Goal: Transaction & Acquisition: Obtain resource

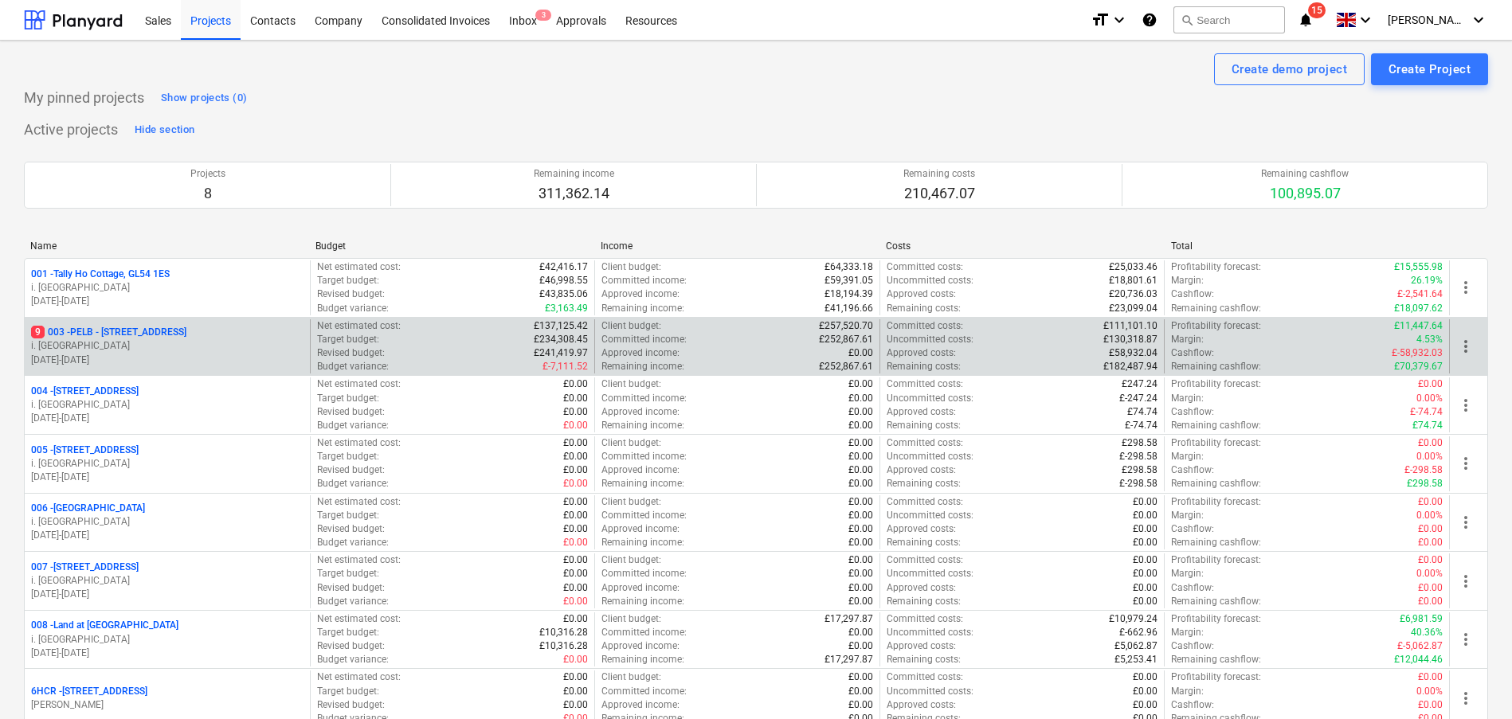
click at [203, 341] on p "i. [GEOGRAPHIC_DATA]" at bounding box center [167, 346] width 272 height 14
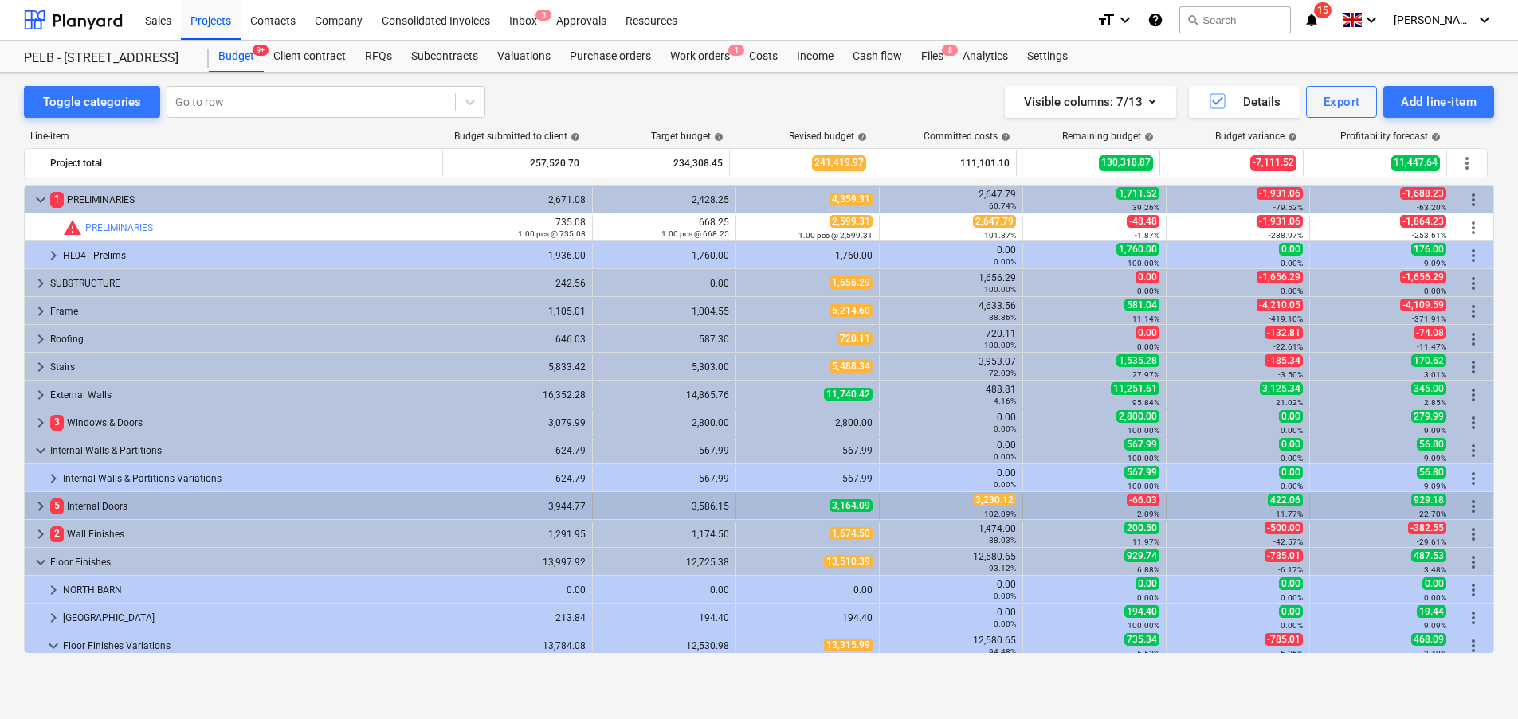
click at [40, 500] on span "keyboard_arrow_right" at bounding box center [40, 506] width 19 height 19
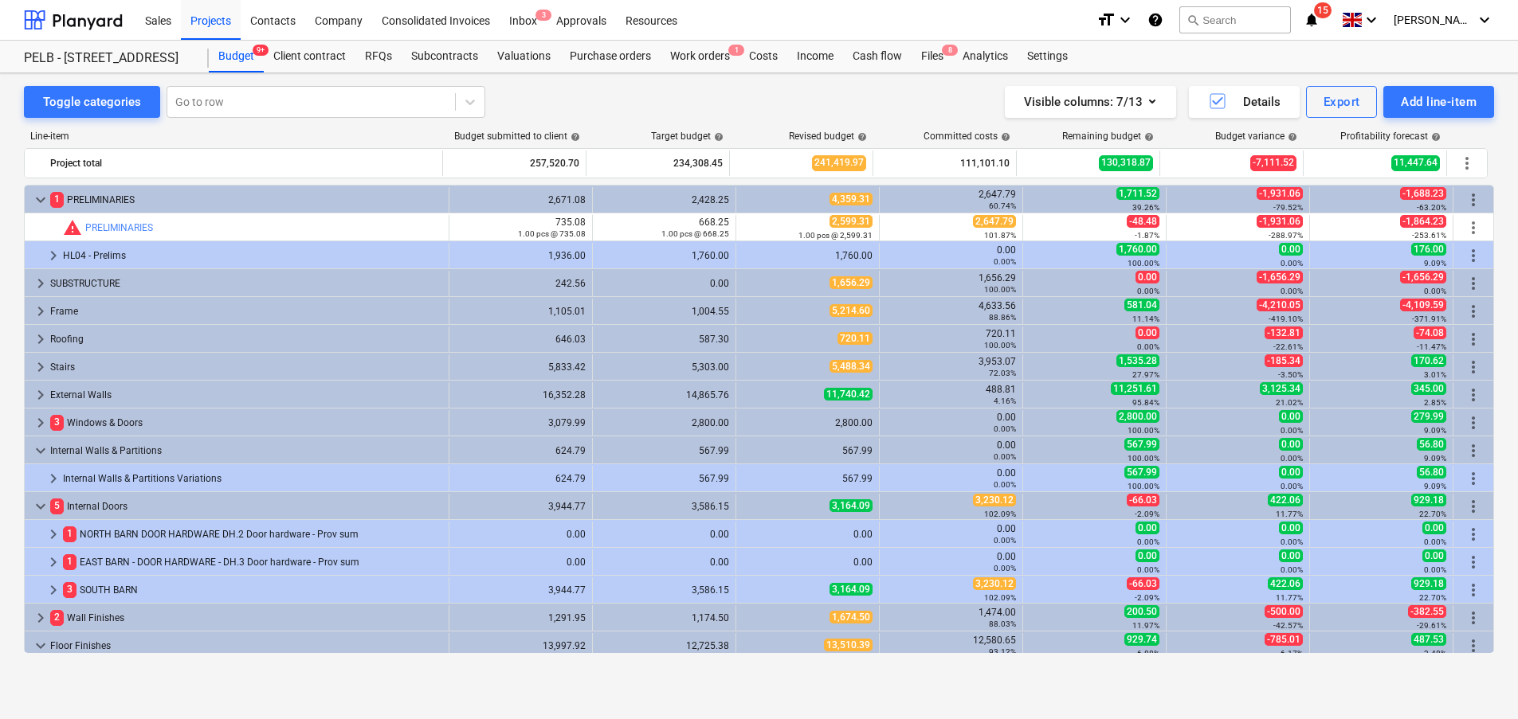
scroll to position [128, 0]
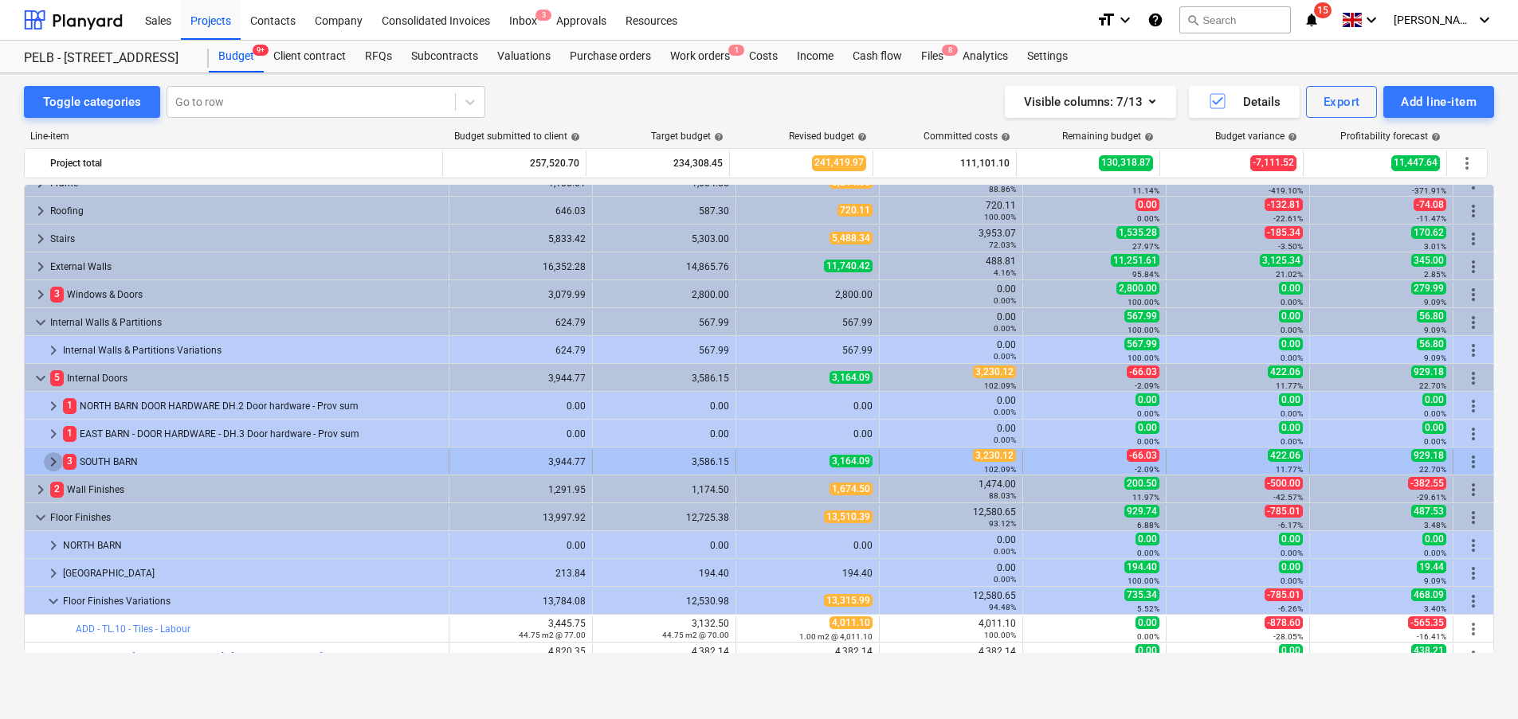
click at [51, 460] on span "keyboard_arrow_right" at bounding box center [53, 461] width 19 height 19
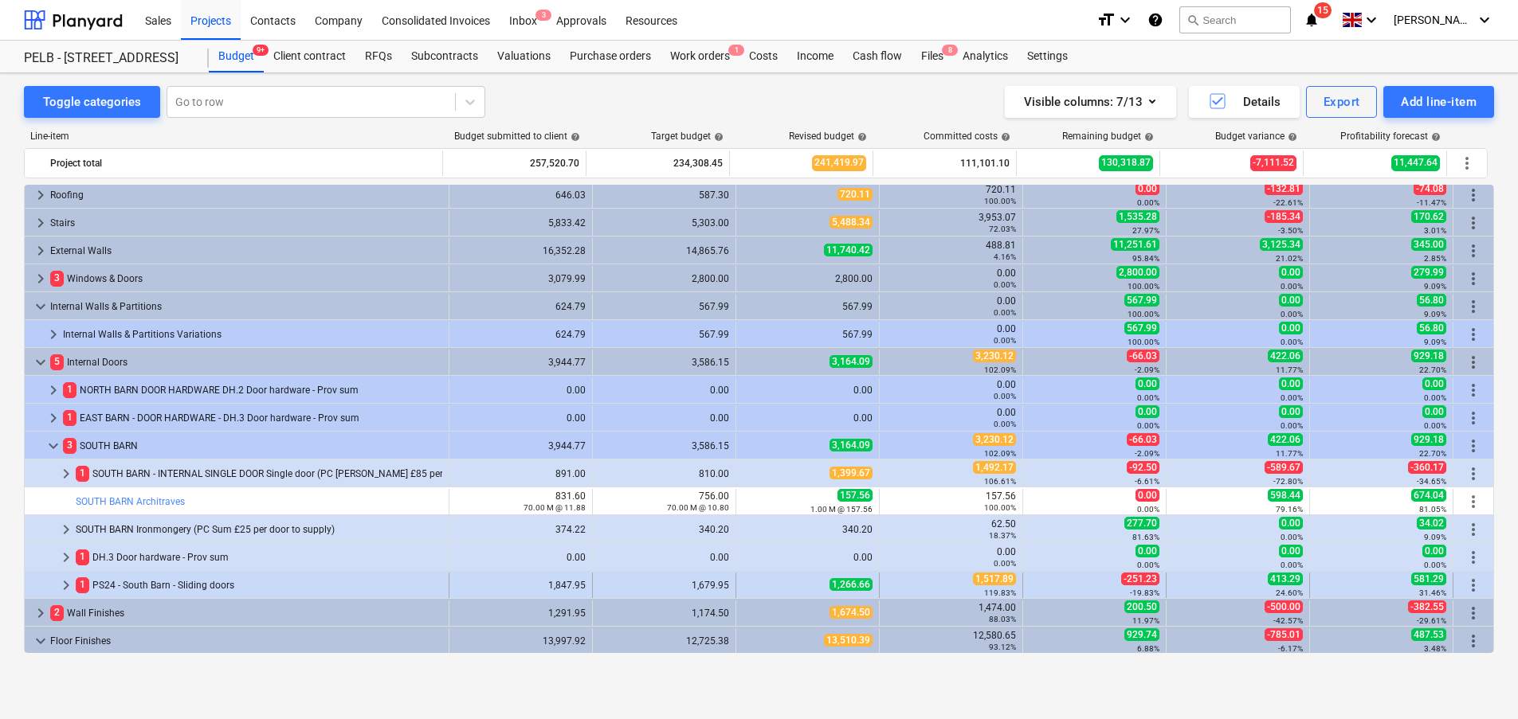
scroll to position [146, 0]
click at [69, 583] on span "keyboard_arrow_right" at bounding box center [66, 583] width 19 height 19
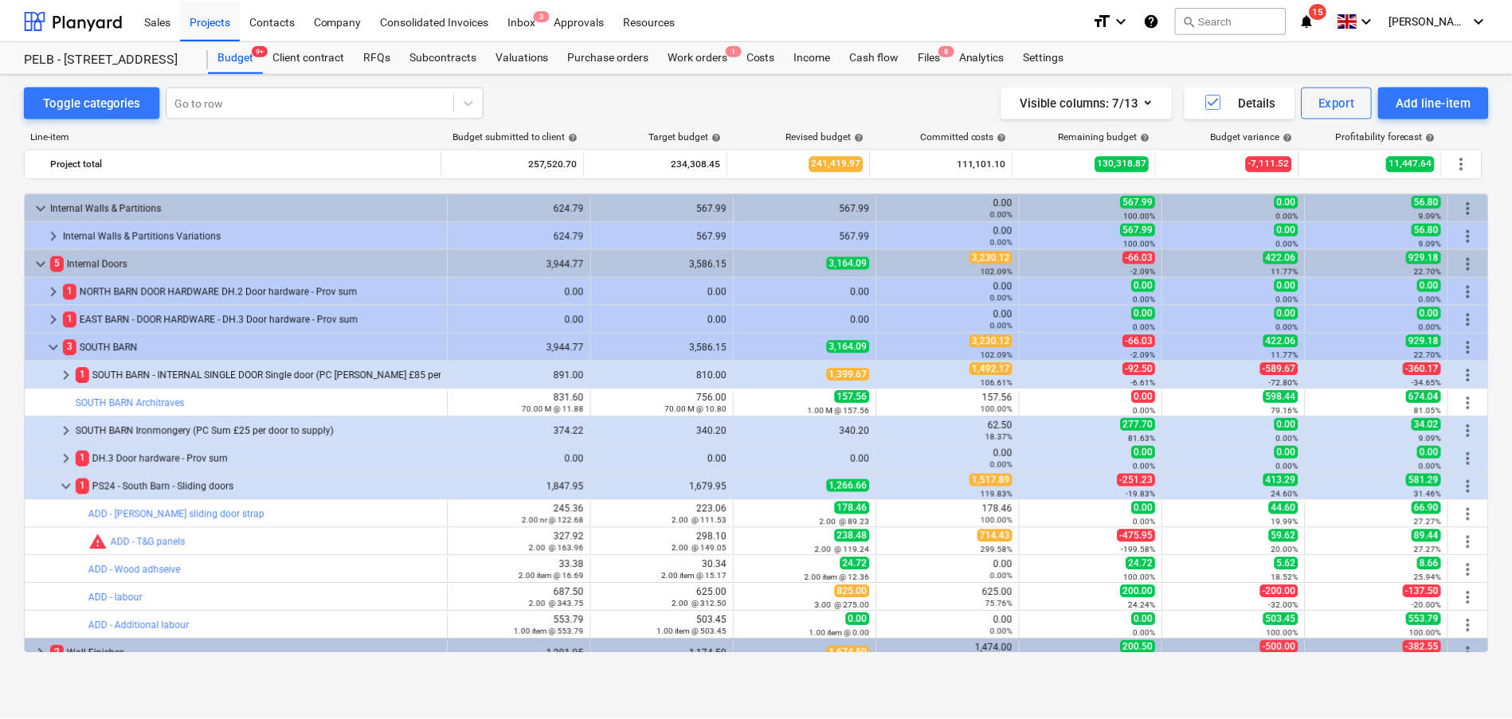
scroll to position [289, 0]
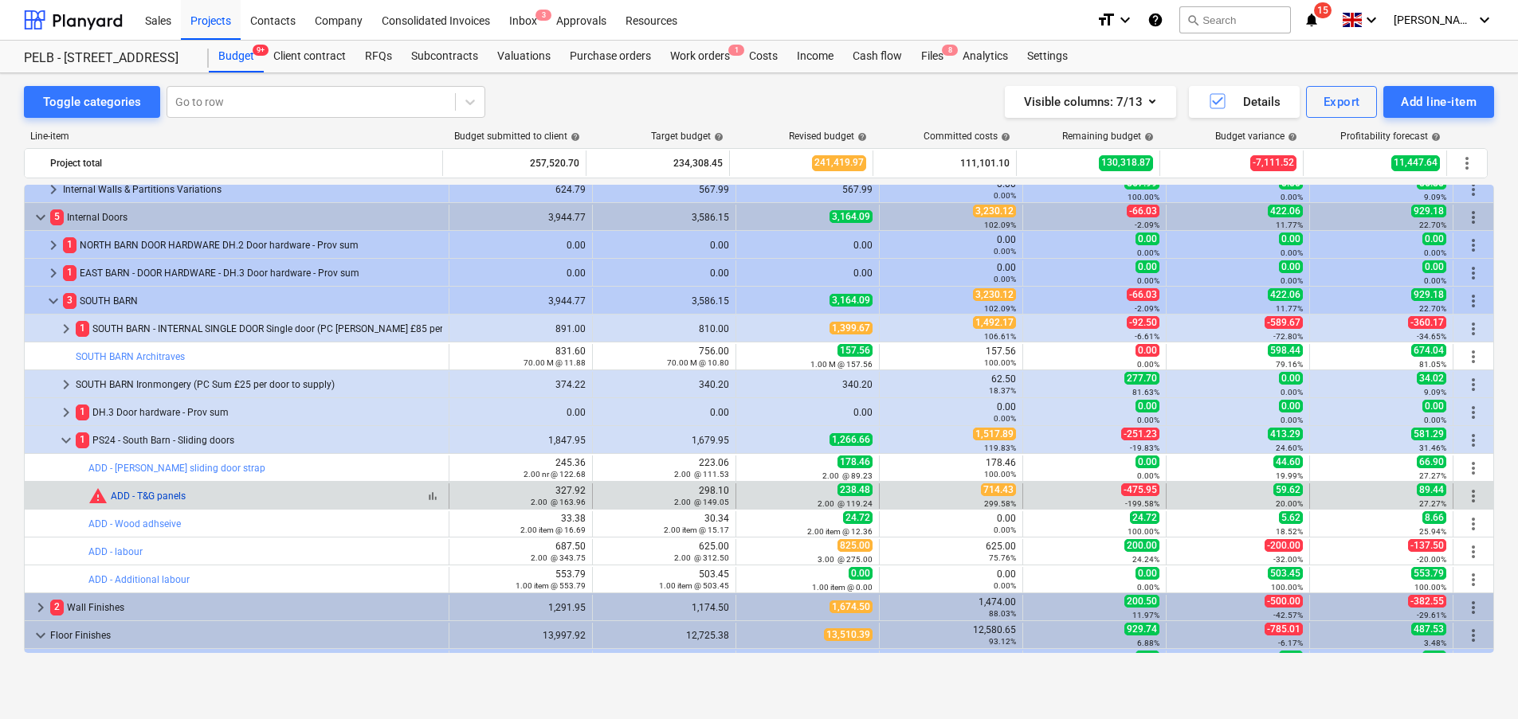
click at [168, 500] on link "ADD - T&G panels" at bounding box center [148, 496] width 75 height 11
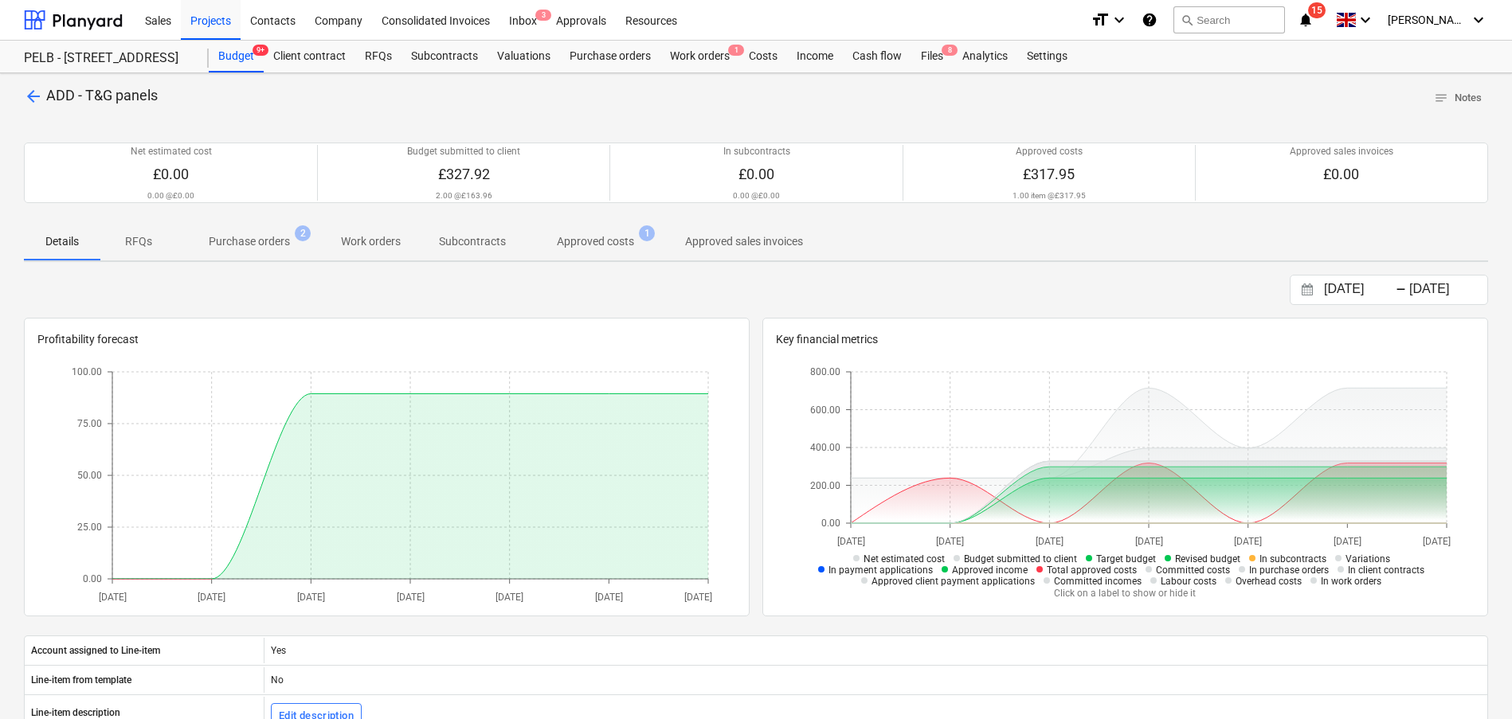
click at [248, 237] on p "Purchase orders" at bounding box center [249, 241] width 81 height 17
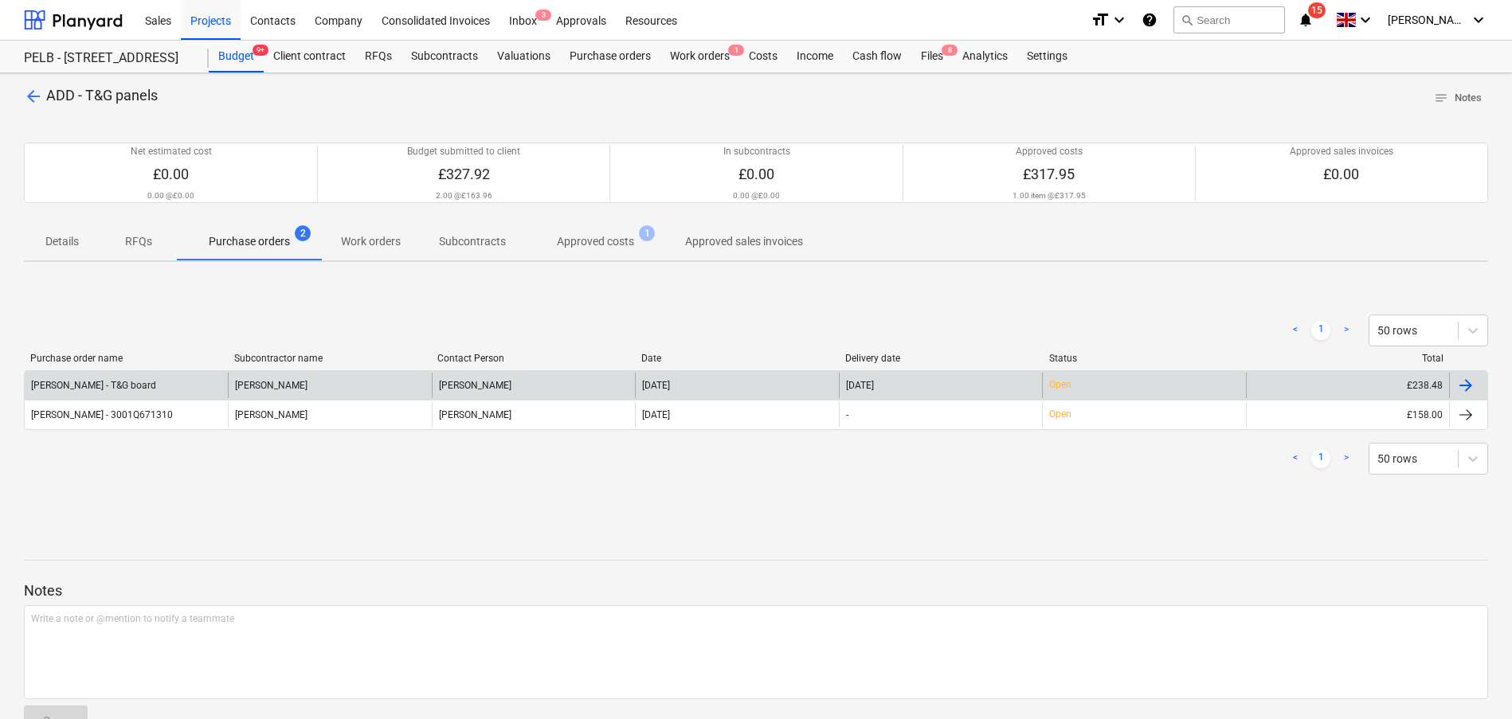
click at [1462, 386] on div at bounding box center [1465, 385] width 19 height 19
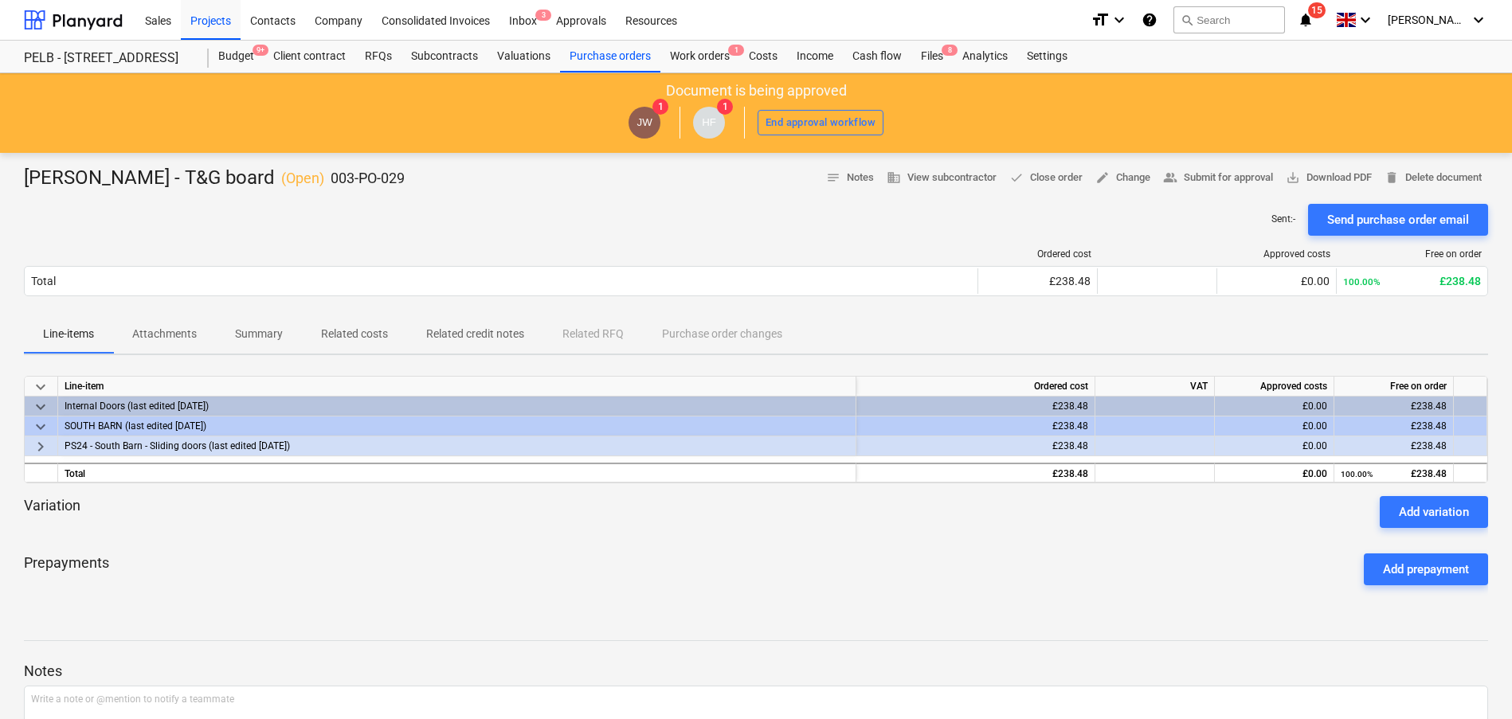
click at [186, 335] on p "Attachments" at bounding box center [164, 334] width 65 height 17
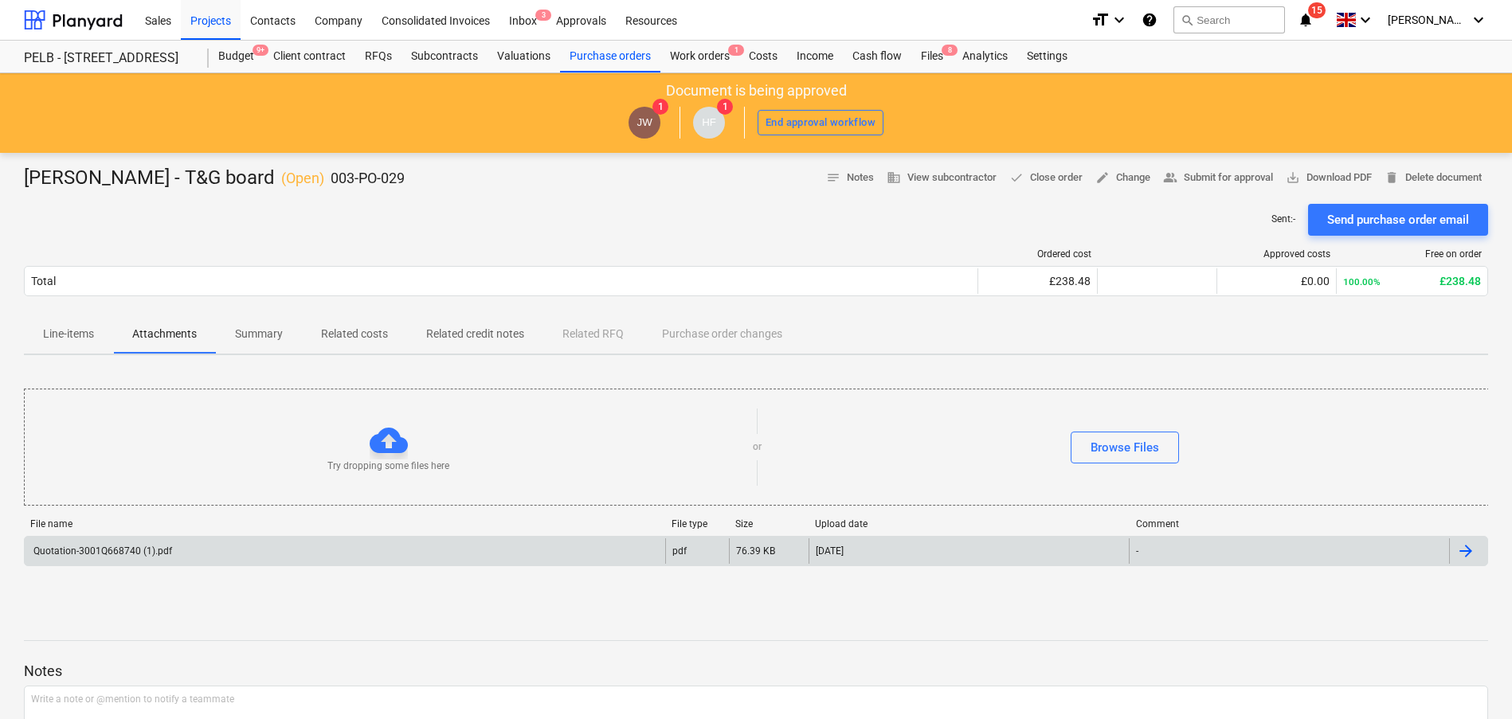
click at [627, 553] on div "Quotation-3001Q668740 (1).pdf" at bounding box center [345, 551] width 640 height 25
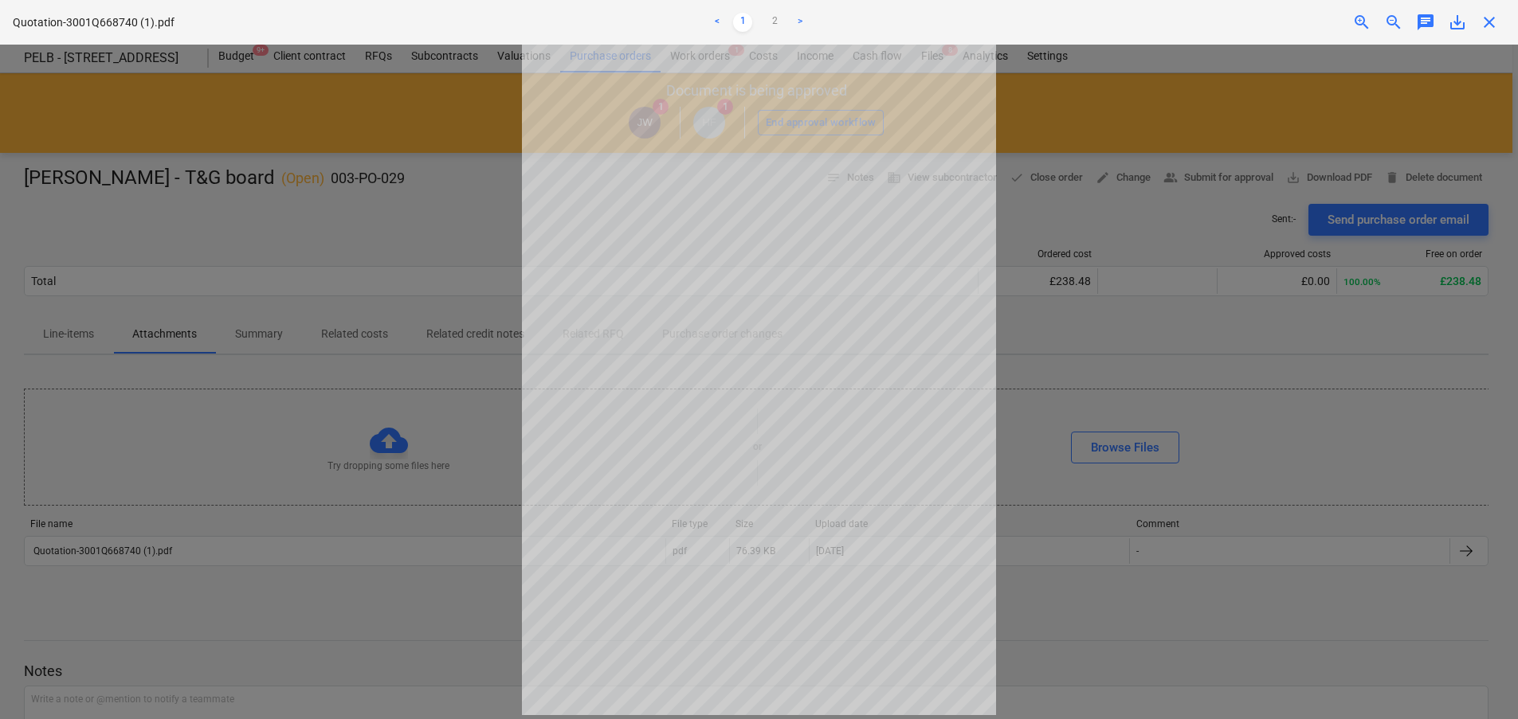
click at [799, 18] on link ">" at bounding box center [799, 22] width 19 height 19
click at [1101, 357] on div at bounding box center [759, 382] width 1518 height 675
click at [1488, 29] on span "close" at bounding box center [1488, 22] width 19 height 19
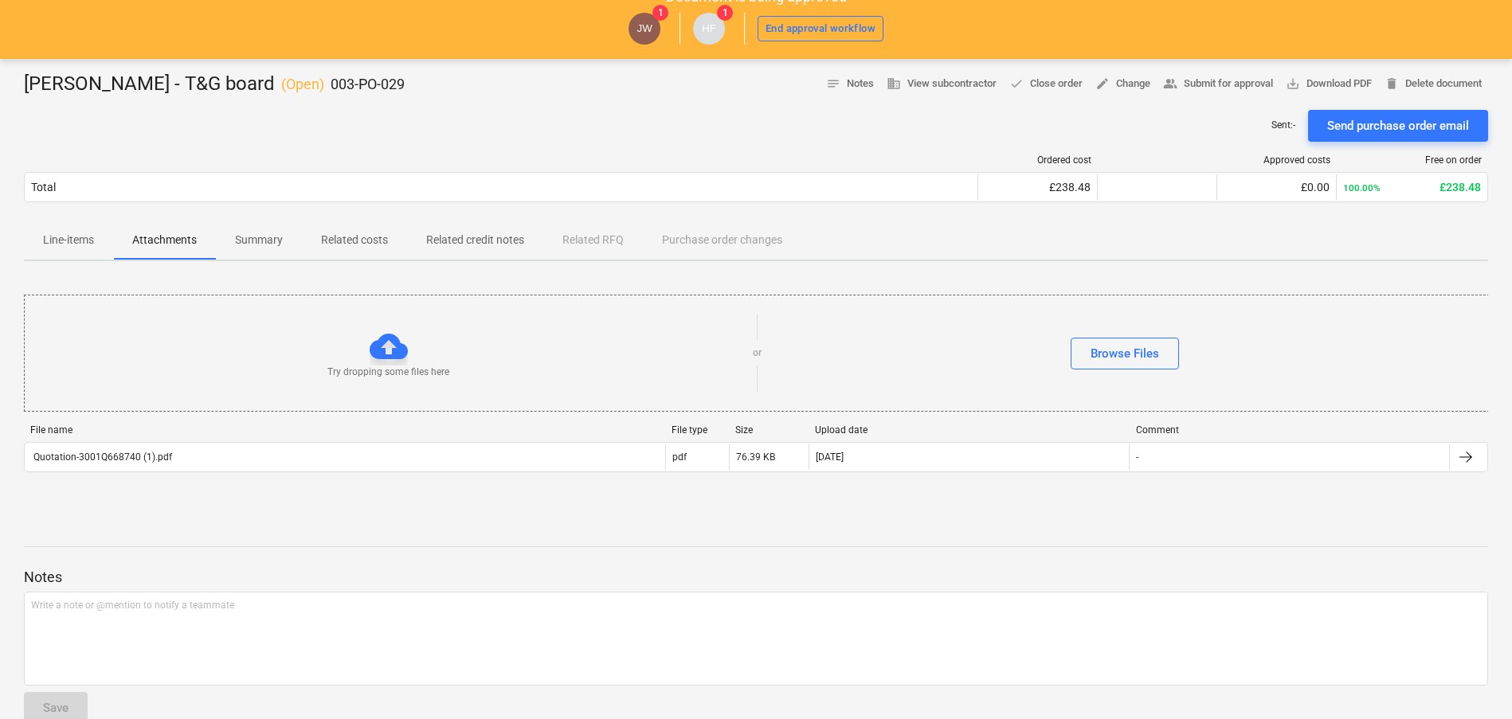
scroll to position [80, 0]
